Goal: Information Seeking & Learning: Learn about a topic

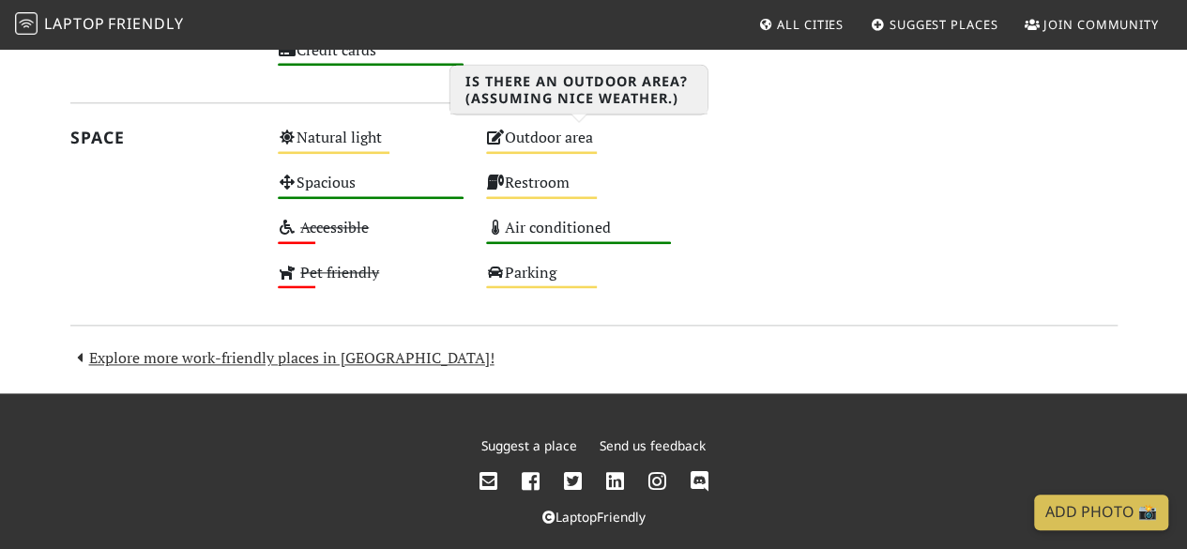
scroll to position [1096, 0]
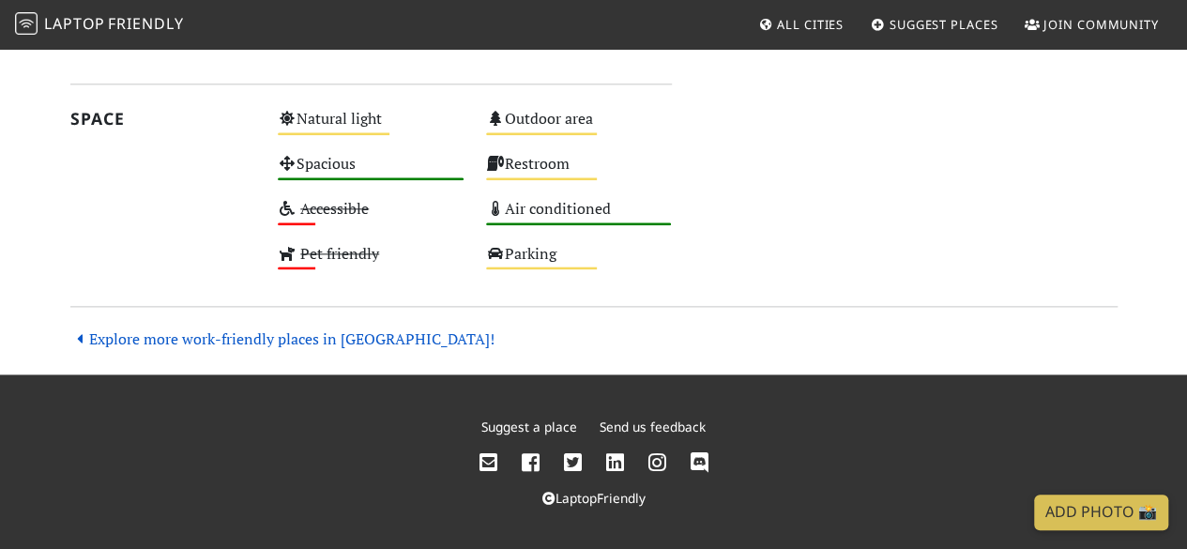
click at [248, 344] on link "Explore more work-friendly places in [GEOGRAPHIC_DATA]!" at bounding box center [282, 338] width 424 height 21
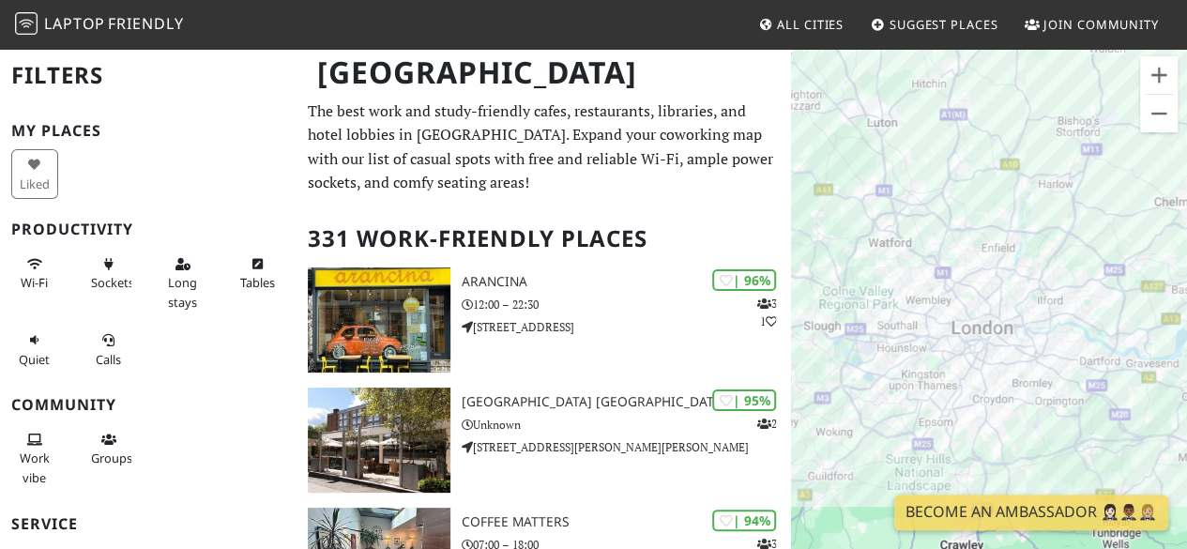
scroll to position [480, 0]
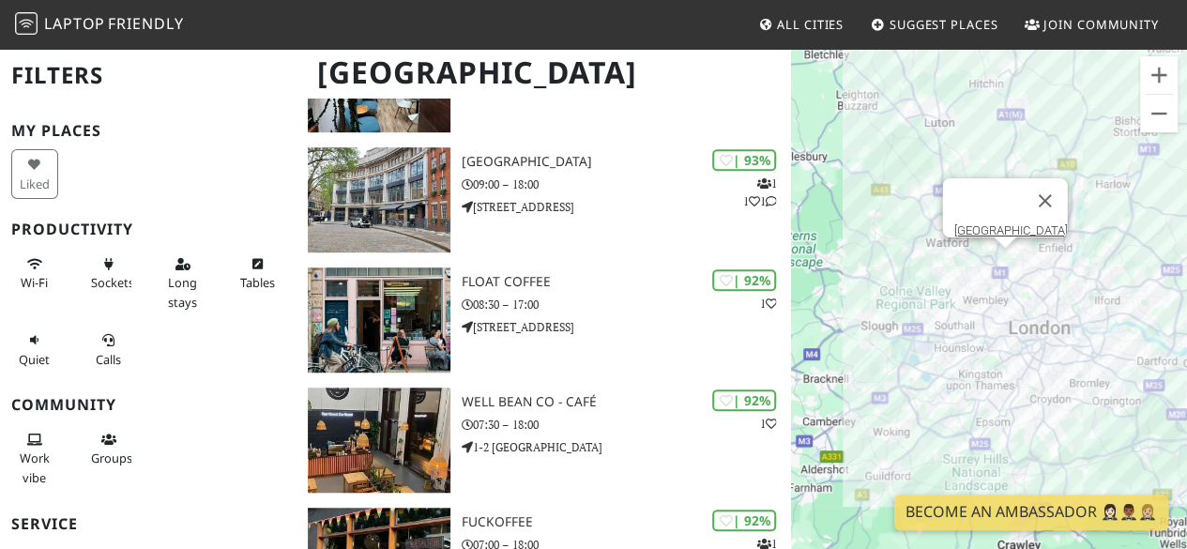
click at [1002, 262] on div "Hendon Library" at bounding box center [989, 321] width 396 height 549
click at [1002, 262] on div "Hendon Library Hendon Library" at bounding box center [989, 321] width 396 height 549
click at [1002, 223] on link "Hendon Library" at bounding box center [1011, 230] width 114 height 14
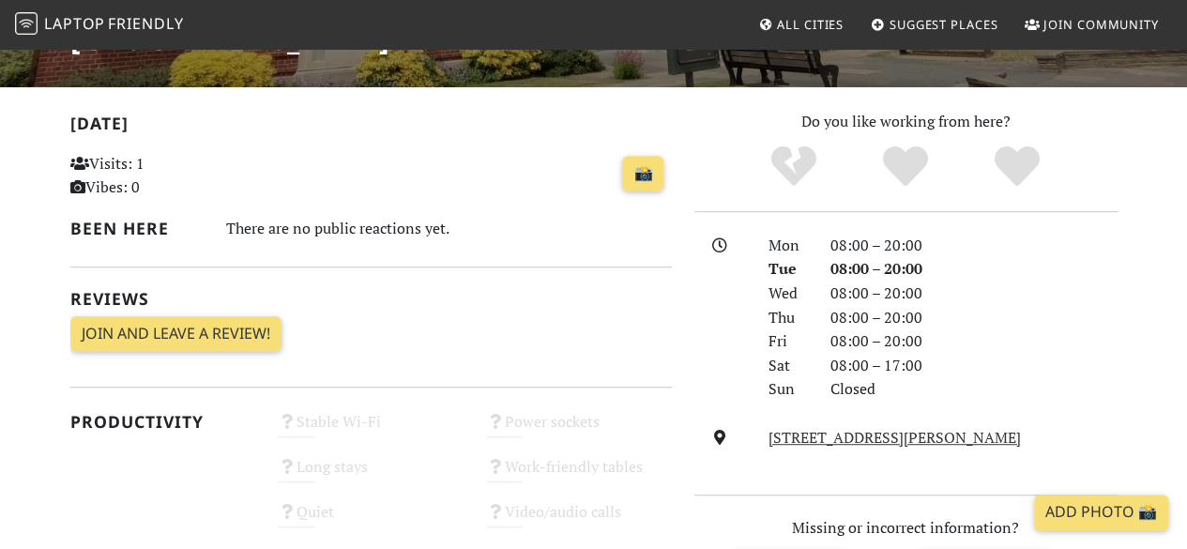
scroll to position [336, 0]
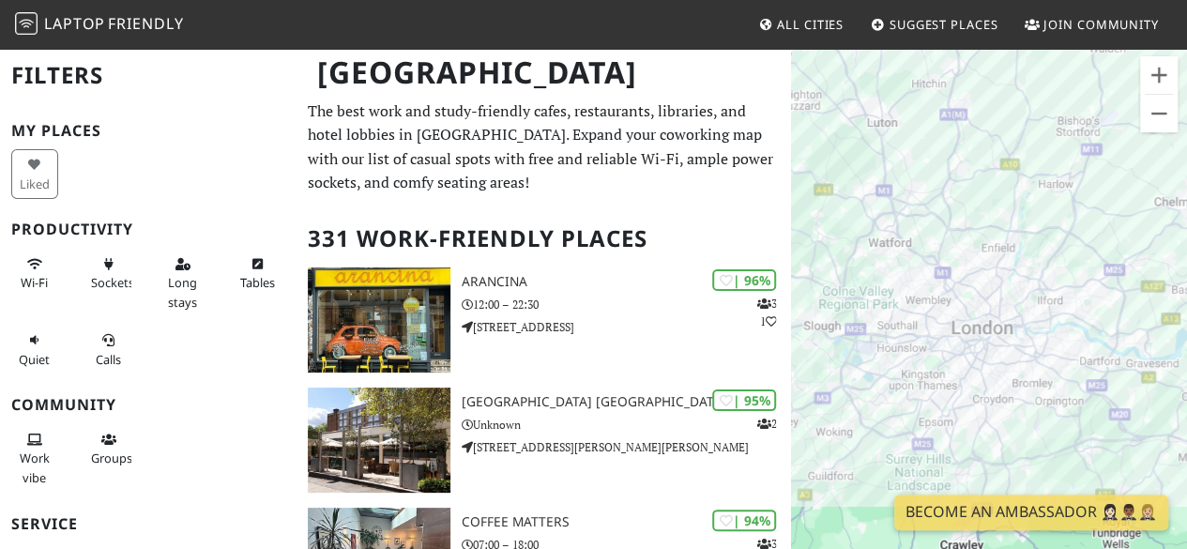
click at [661, 189] on p "The best work and study-friendly cafes, restaurants, libraries, and hotel lobbi…" at bounding box center [544, 147] width 472 height 96
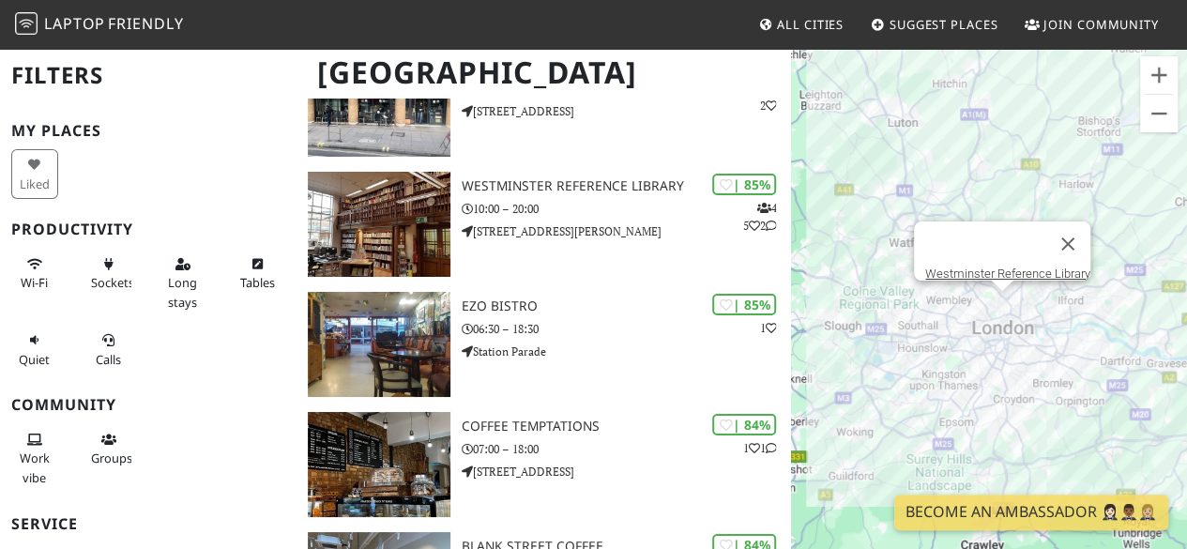
scroll to position [3341, 0]
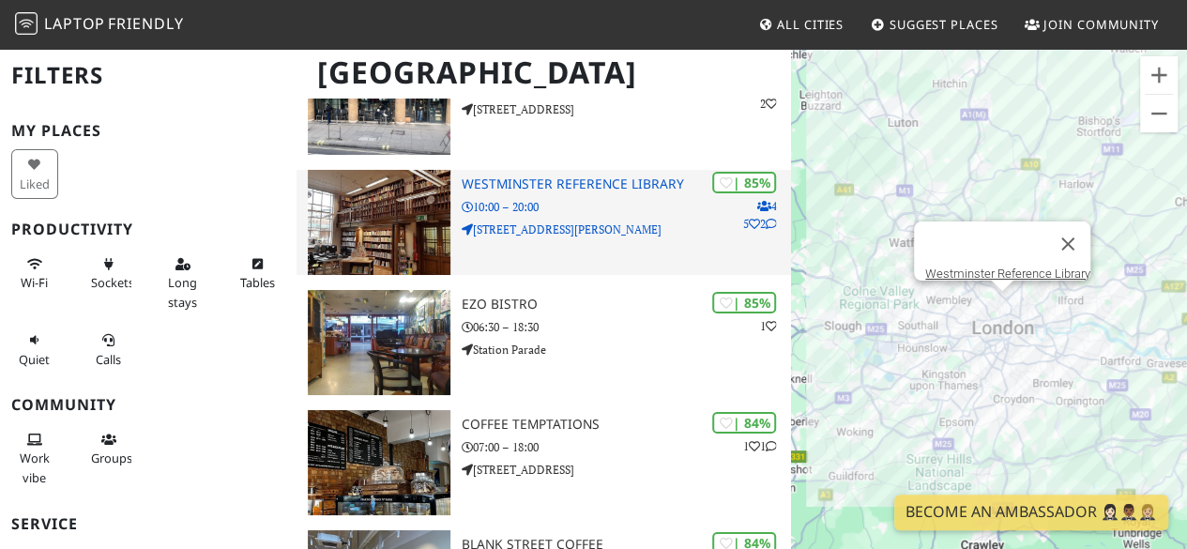
click at [630, 211] on p "10:00 – 20:00" at bounding box center [626, 207] width 329 height 18
